Goal: Transaction & Acquisition: Purchase product/service

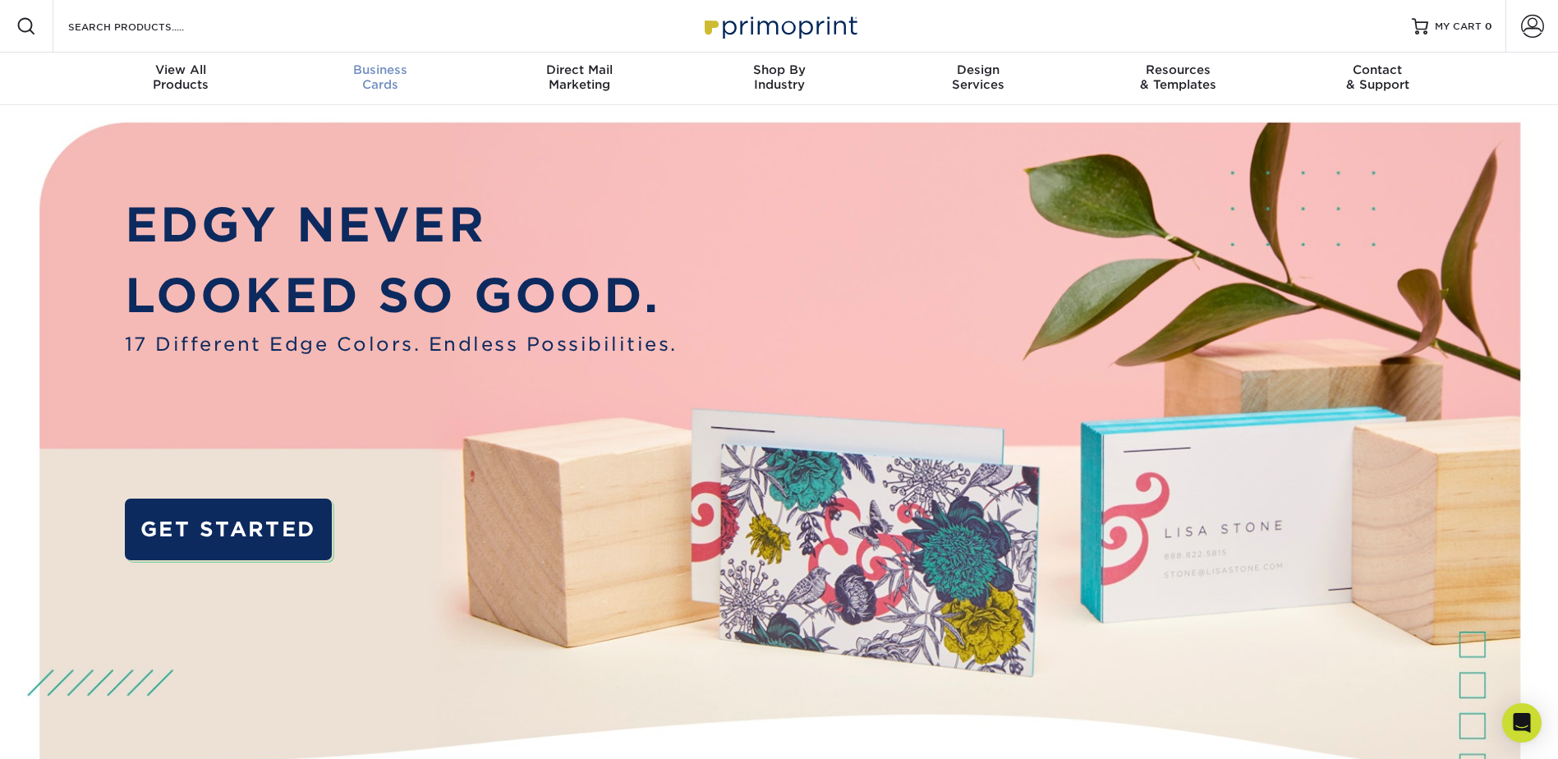
click at [384, 82] on div "Business Cards" at bounding box center [380, 77] width 200 height 30
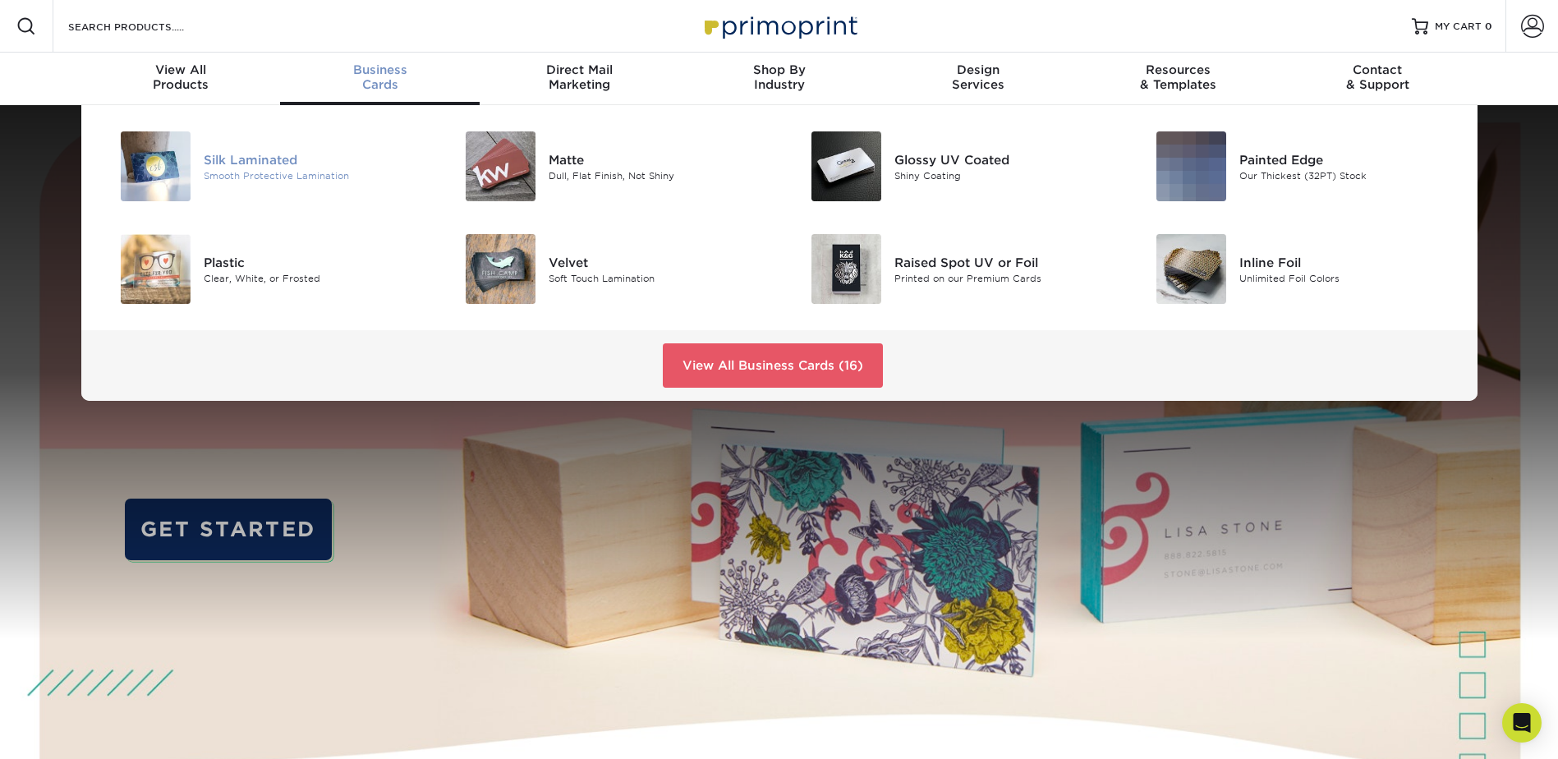
click at [315, 168] on div "Silk Laminated" at bounding box center [313, 159] width 218 height 18
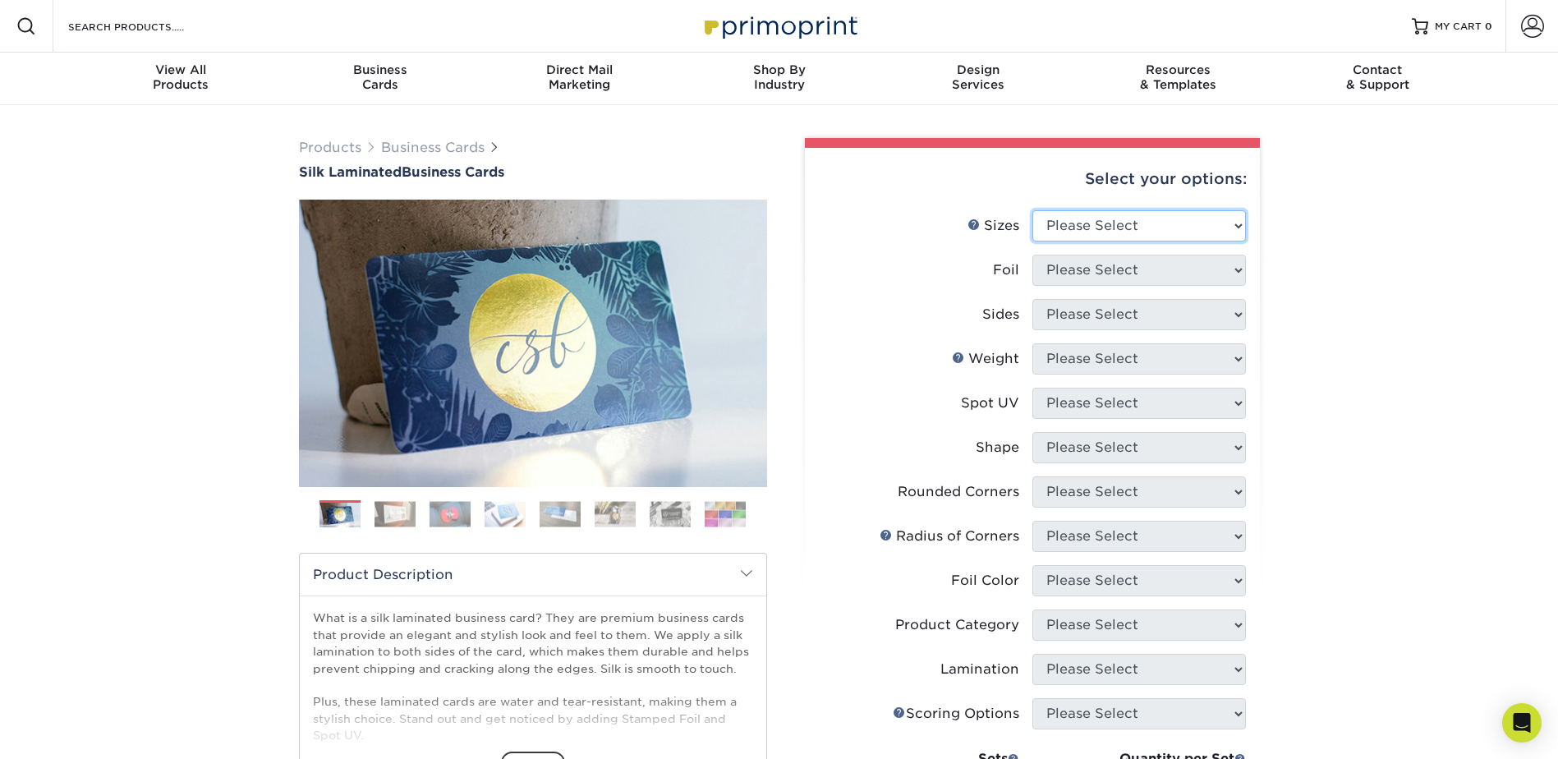
click at [1150, 228] on select "Please Select 1.5" x 3.5" - Mini 1.75" x 3.5" - Mini 2" x 2" - Square 2" x 3" -…" at bounding box center [1138, 225] width 213 height 31
select select "2.00x3.50"
click at [1032, 223] on select "Please Select 1.5" x 3.5" - Mini 1.75" x 3.5" - Mini 2" x 2" - Square 2" x 3" -…" at bounding box center [1138, 225] width 213 height 31
click at [1106, 286] on select "Please Select Yes No" at bounding box center [1138, 270] width 213 height 31
select select "0"
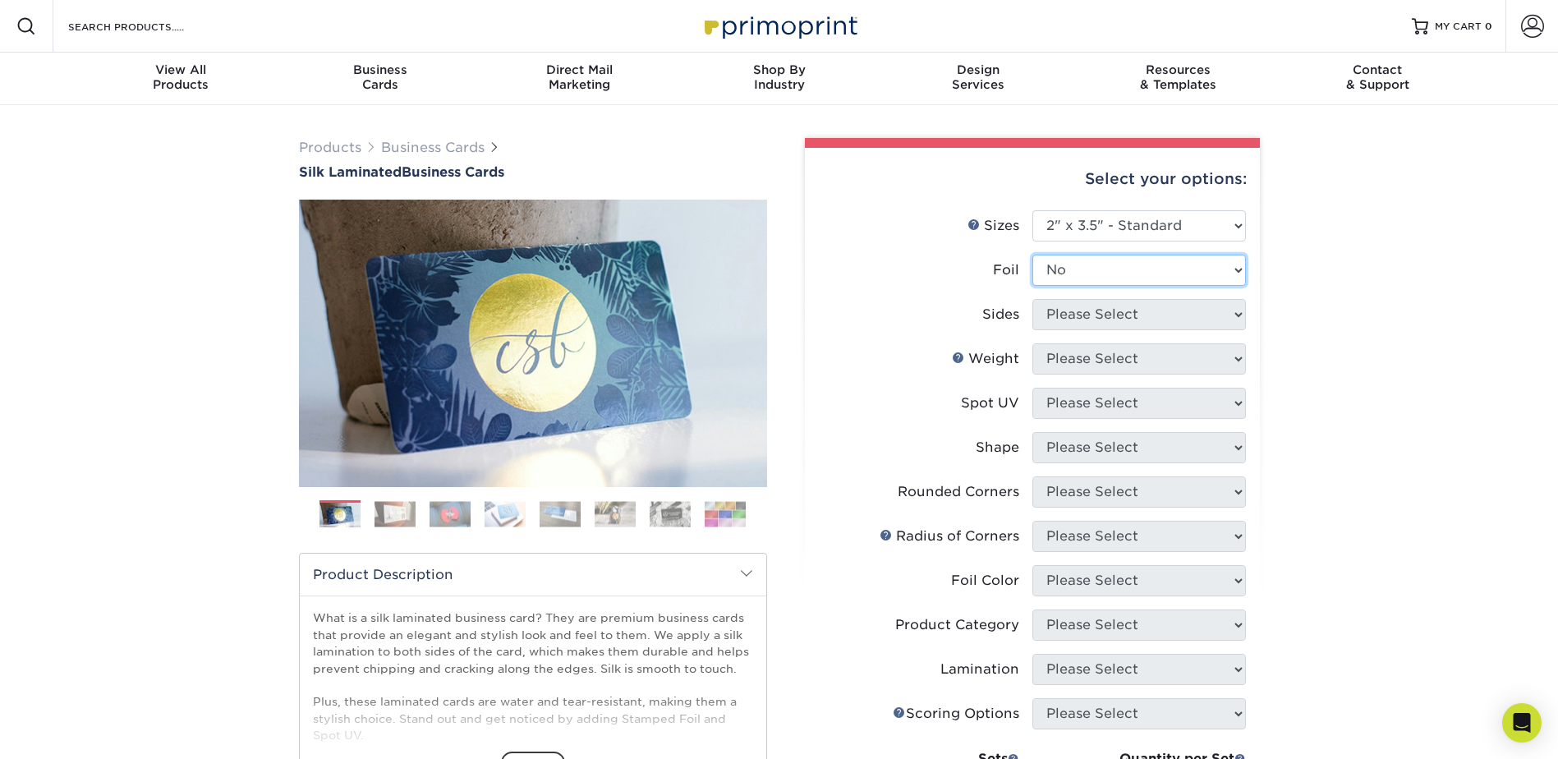
click at [1032, 269] on select "Please Select Yes No" at bounding box center [1138, 270] width 213 height 31
click at [1104, 330] on select "Please Select Print Both Sides Print Front Only" at bounding box center [1138, 314] width 213 height 31
select select "13abbda7-1d64-4f25-8bb2-c179b224825d"
click at [1032, 316] on select "Please Select Print Both Sides Print Front Only" at bounding box center [1138, 314] width 213 height 31
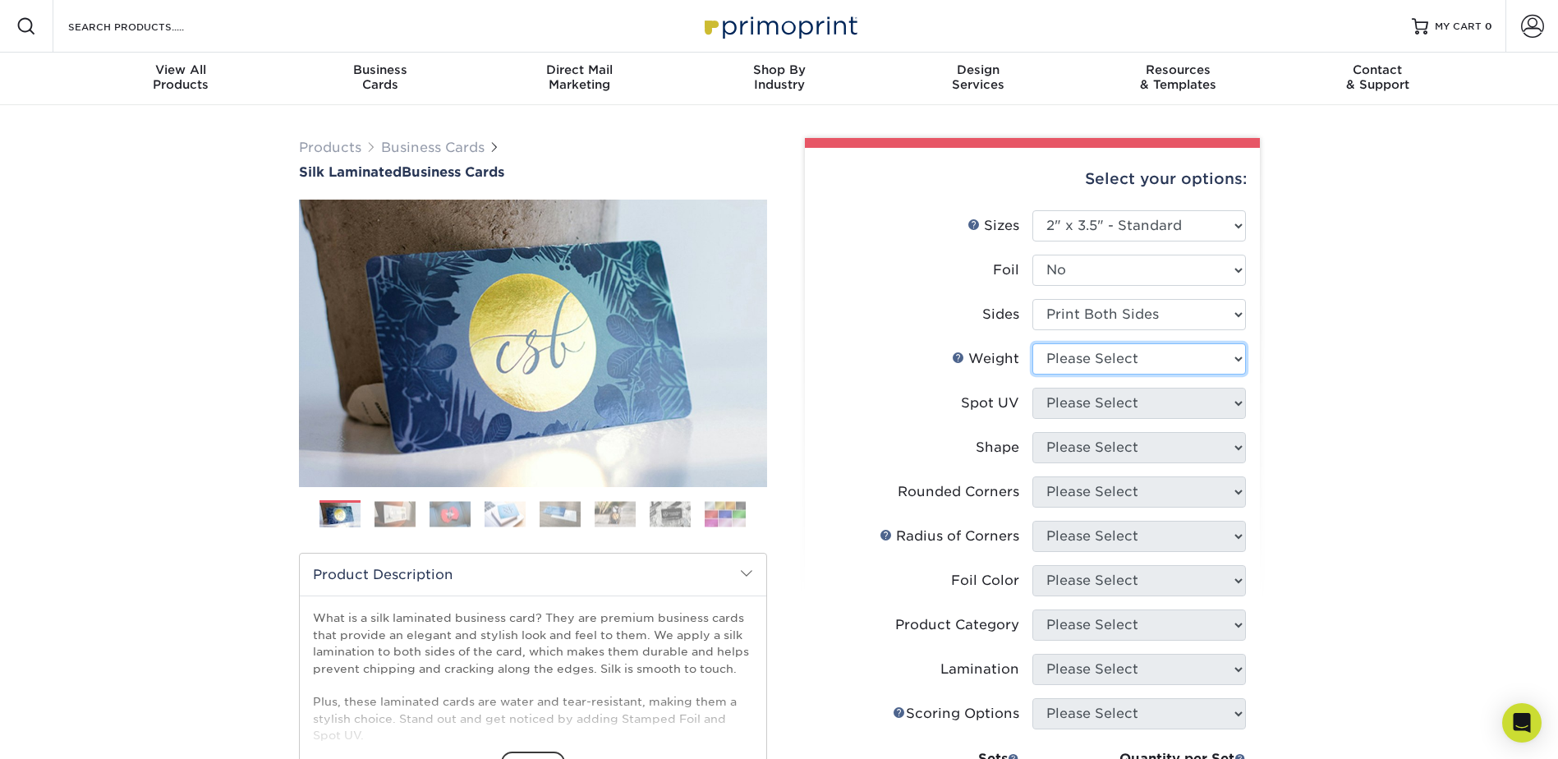
click at [1119, 374] on select "Please Select 16PT" at bounding box center [1138, 358] width 213 height 31
select select "16PT"
click at [1032, 364] on select "Please Select 16PT" at bounding box center [1138, 358] width 213 height 31
click at [1105, 419] on select "Please Select No Spot UV Front and Back (Both Sides) Front Only Back Only" at bounding box center [1138, 403] width 213 height 31
select select "3"
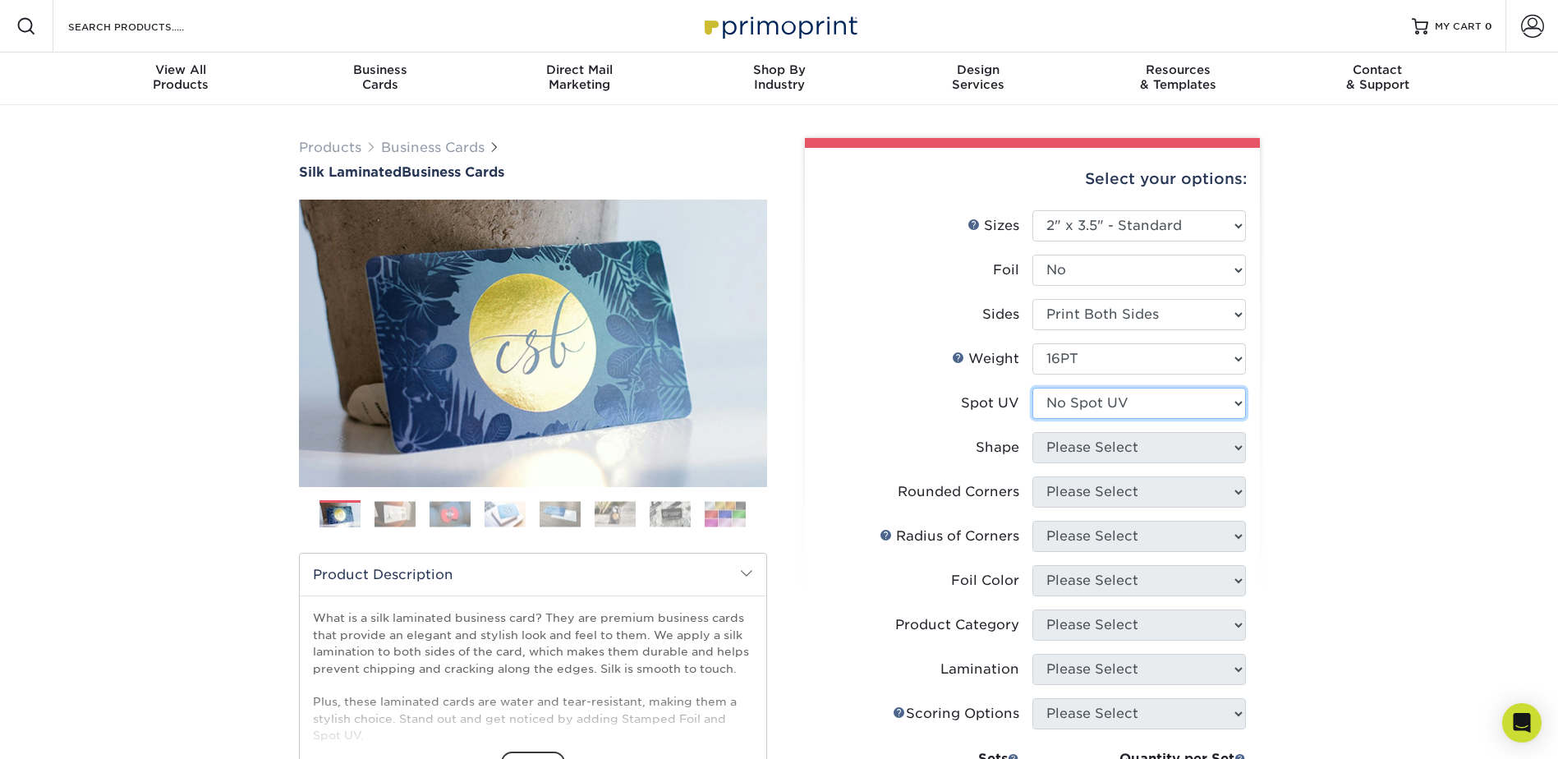
click at [1032, 411] on select "Please Select No Spot UV Front and Back (Both Sides) Front Only Back Only" at bounding box center [1138, 403] width 213 height 31
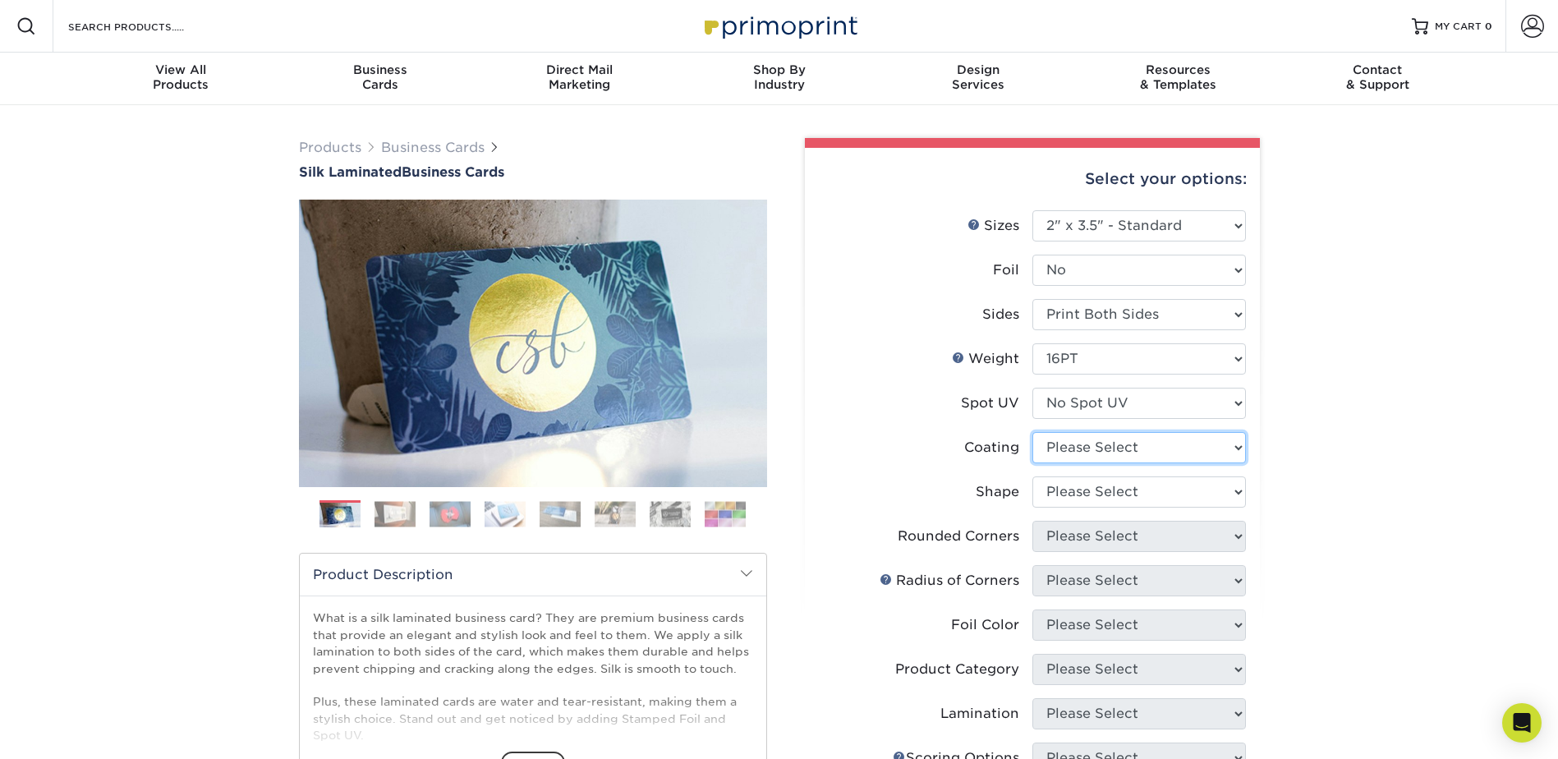
click at [1094, 461] on select at bounding box center [1138, 447] width 213 height 31
select select "3e7618de-abca-4bda-9f97-8b9129e913d8"
click at [1032, 457] on select at bounding box center [1138, 447] width 213 height 31
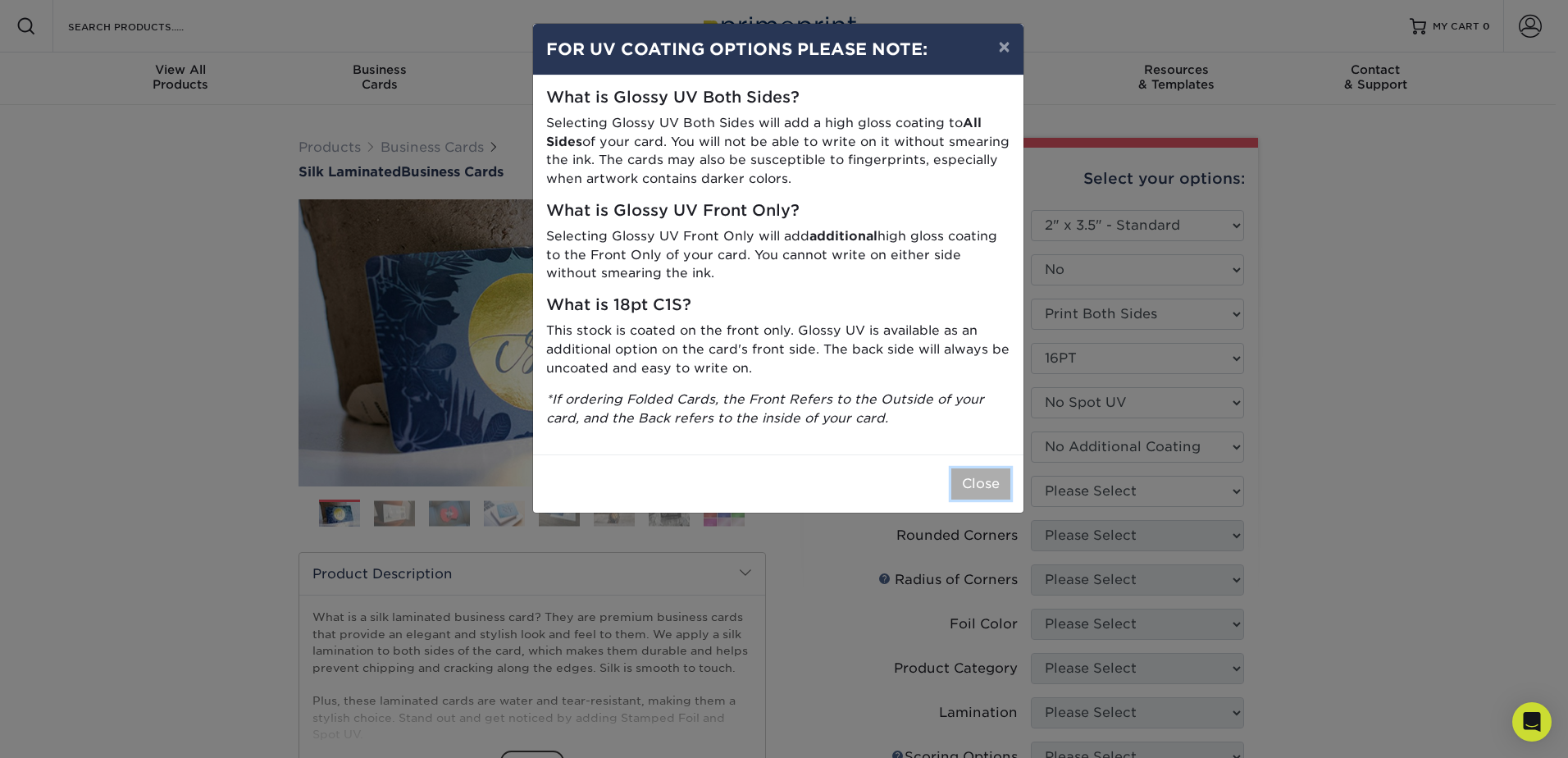
click at [960, 499] on button "Close" at bounding box center [980, 483] width 59 height 31
